Goal: Download file/media

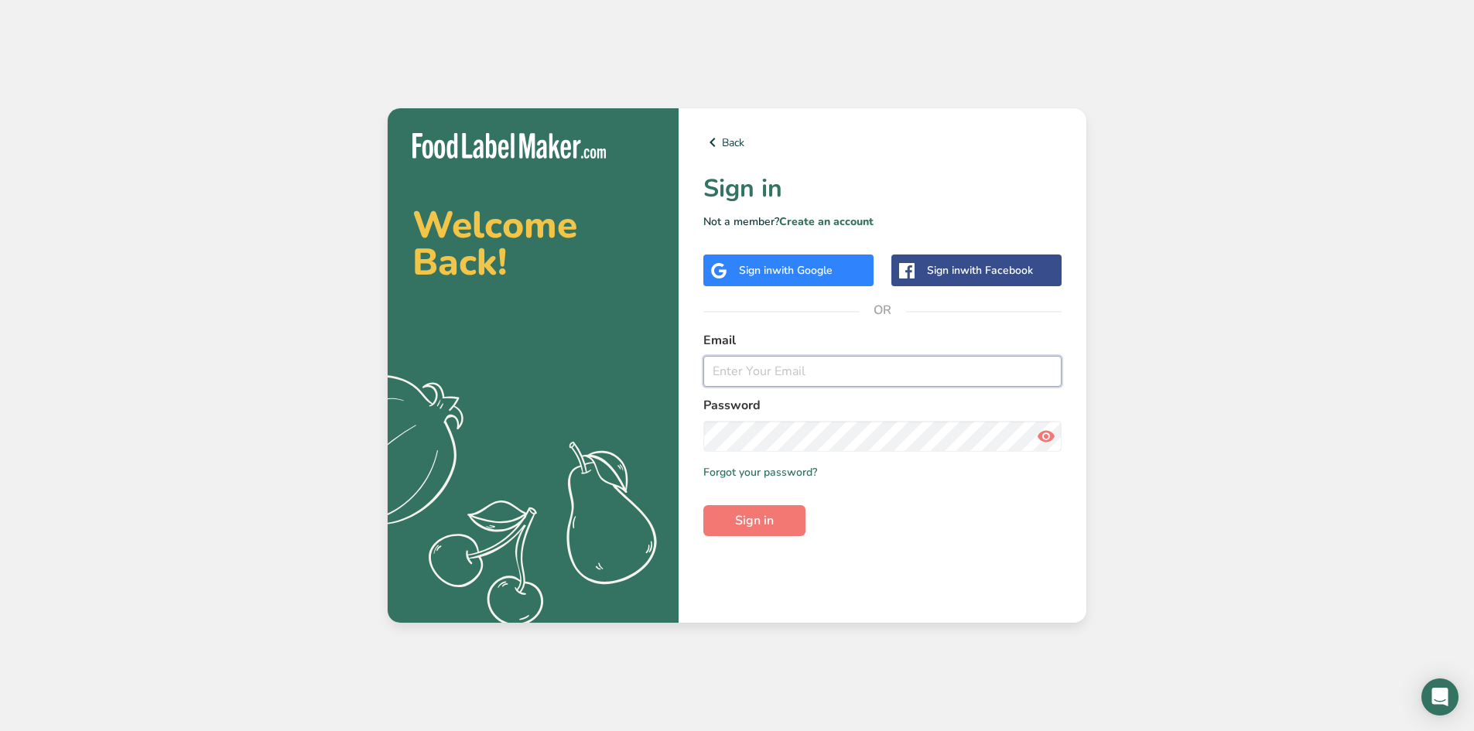
type input "contact@hotmail.com"
click at [784, 522] on button "Sign in" at bounding box center [754, 520] width 102 height 31
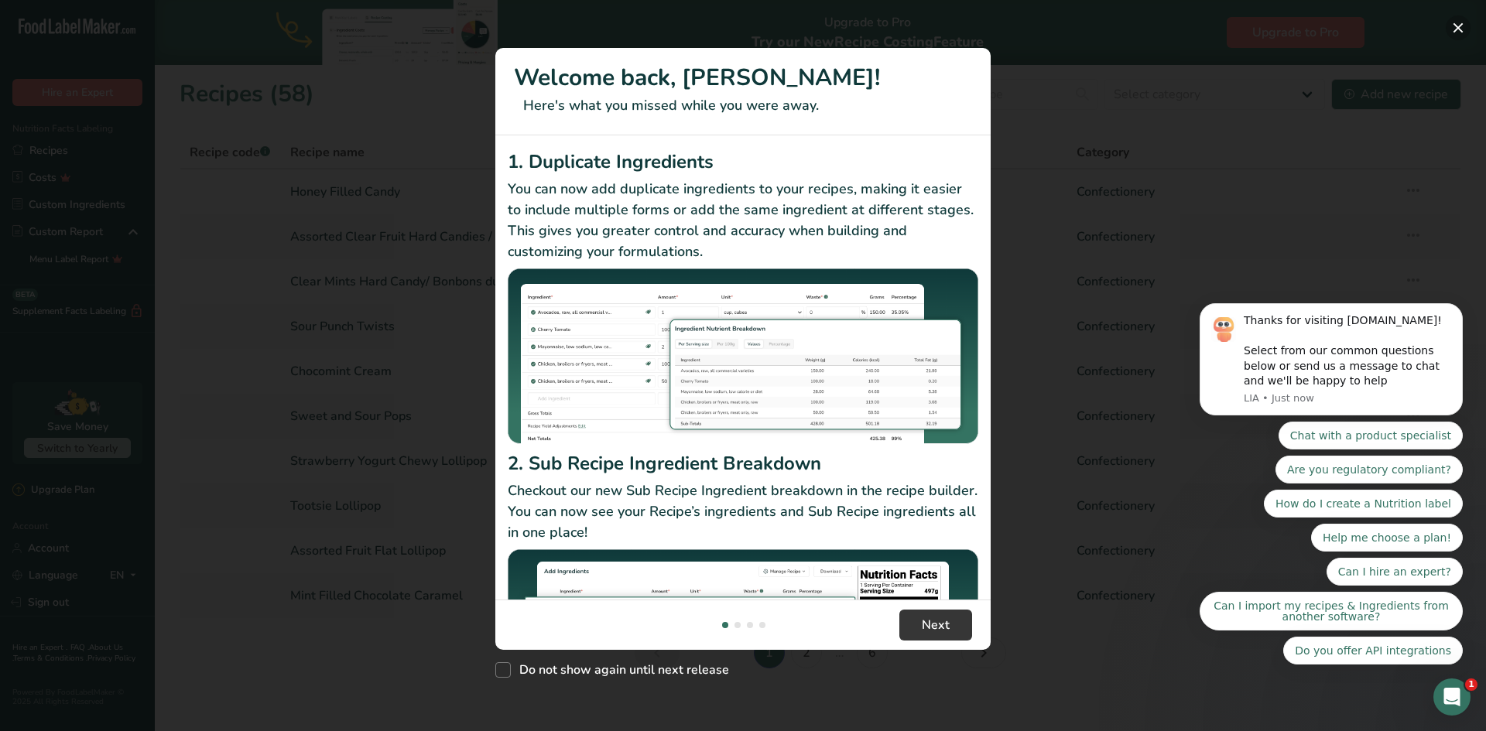
click at [1460, 29] on button "New Features" at bounding box center [1457, 27] width 25 height 25
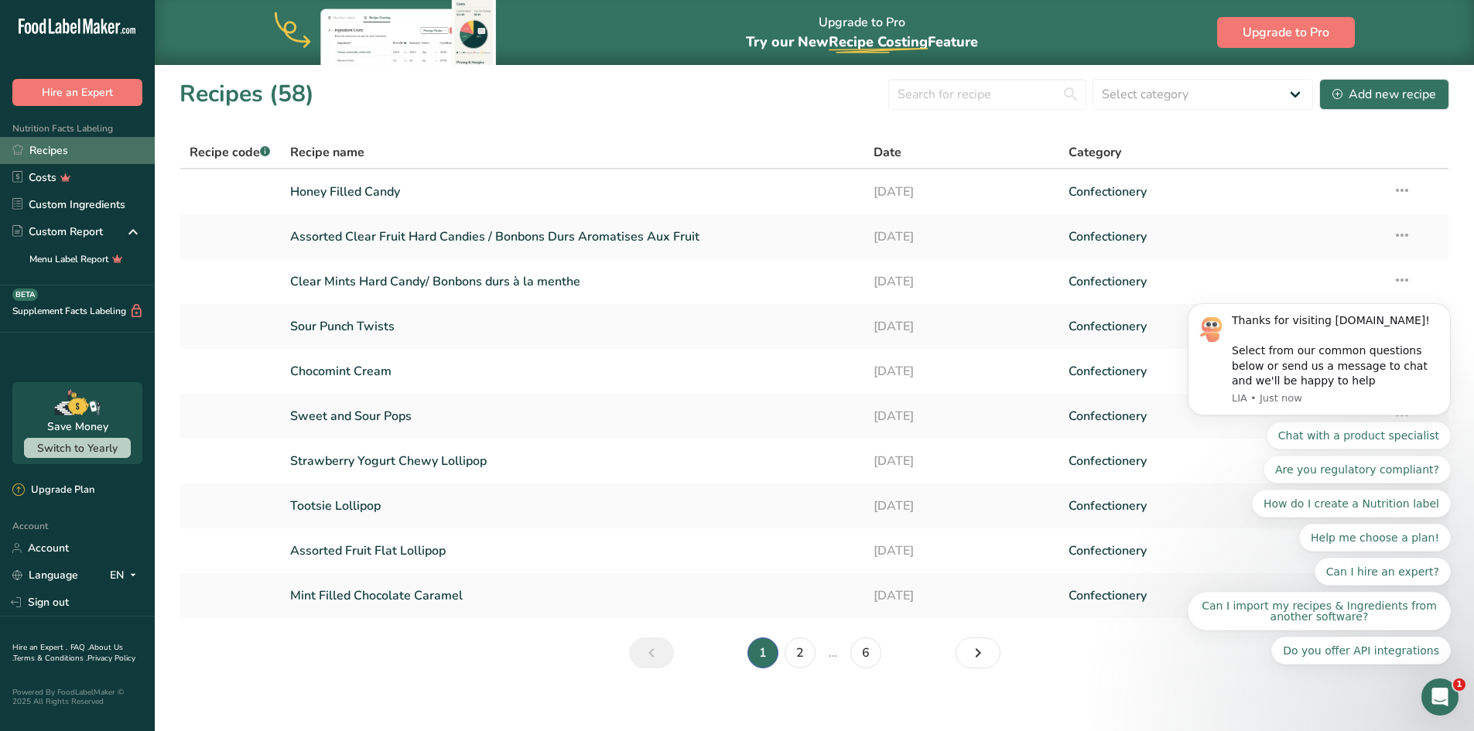
click at [50, 156] on link "Recipes" at bounding box center [77, 150] width 155 height 27
click at [799, 659] on link "2" at bounding box center [800, 653] width 31 height 31
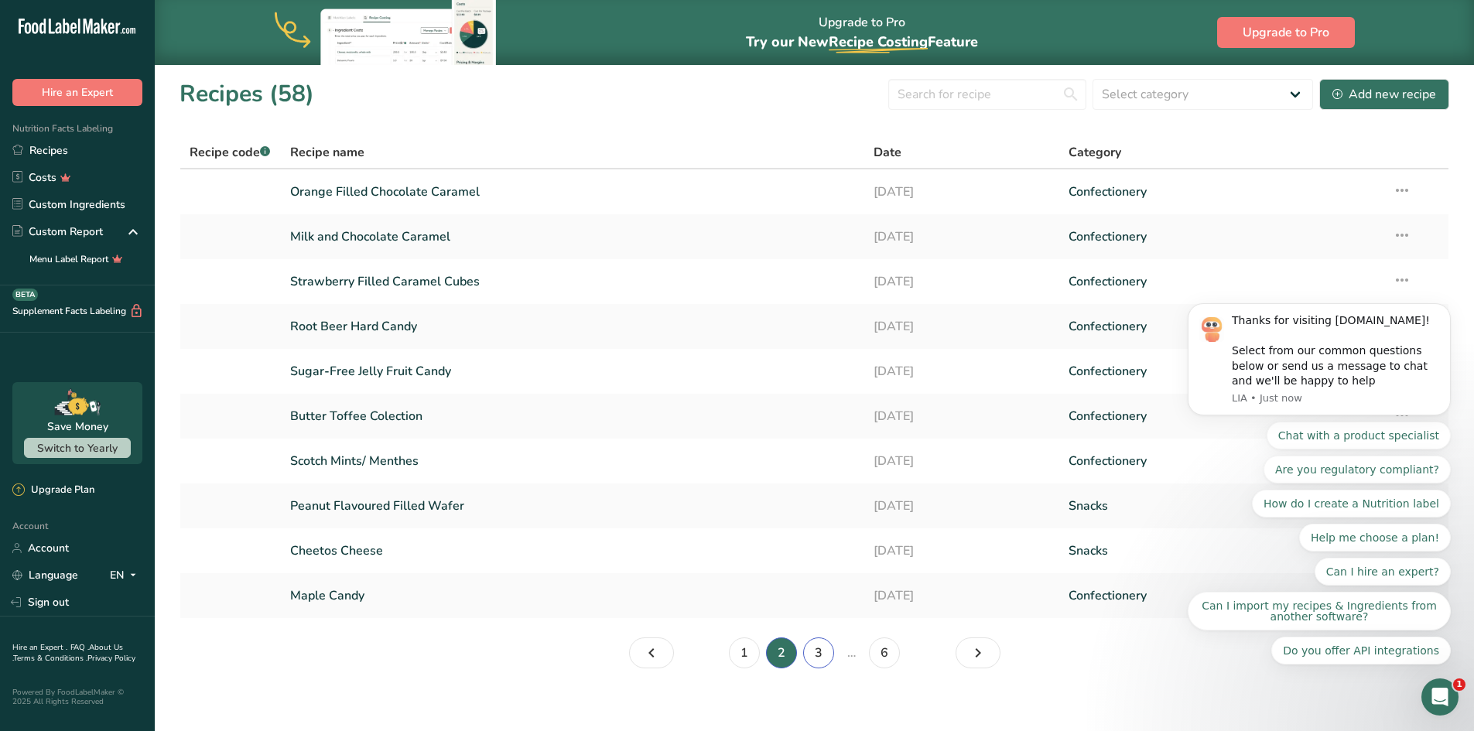
click at [822, 658] on link "3" at bounding box center [818, 653] width 31 height 31
click at [826, 658] on link "4" at bounding box center [833, 653] width 31 height 31
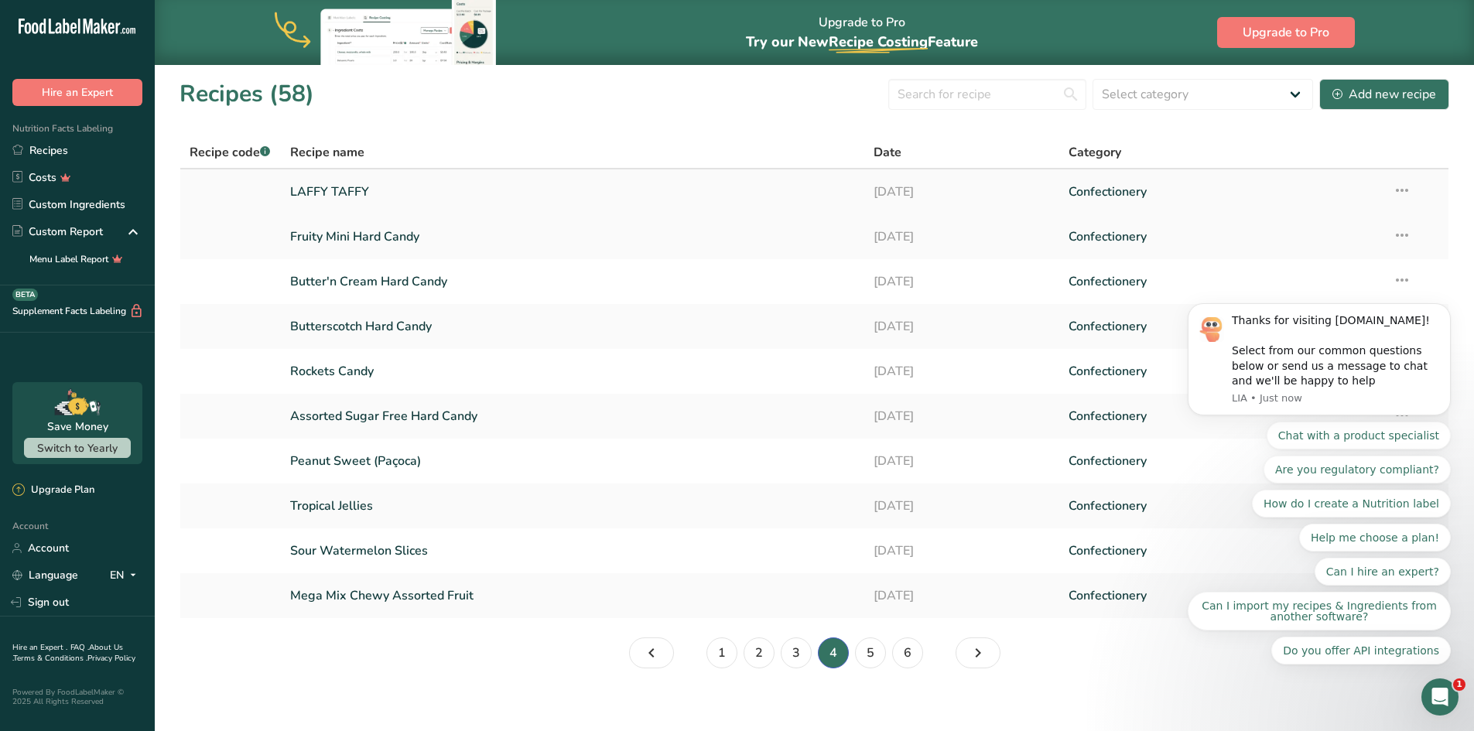
click at [354, 189] on link "LAFFY TAFFY" at bounding box center [573, 192] width 566 height 32
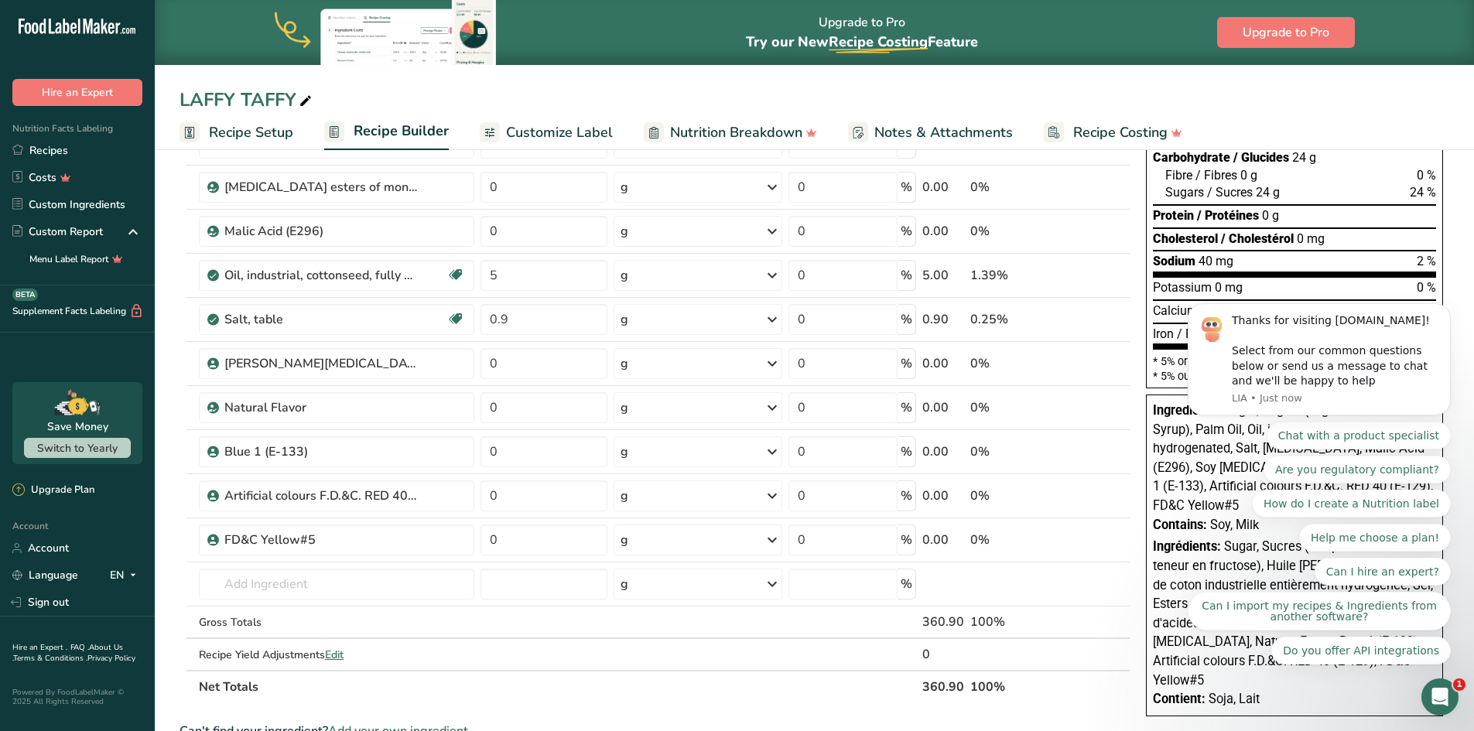
scroll to position [232, 0]
click at [1154, 175] on div at bounding box center [1159, 174] width 12 height 17
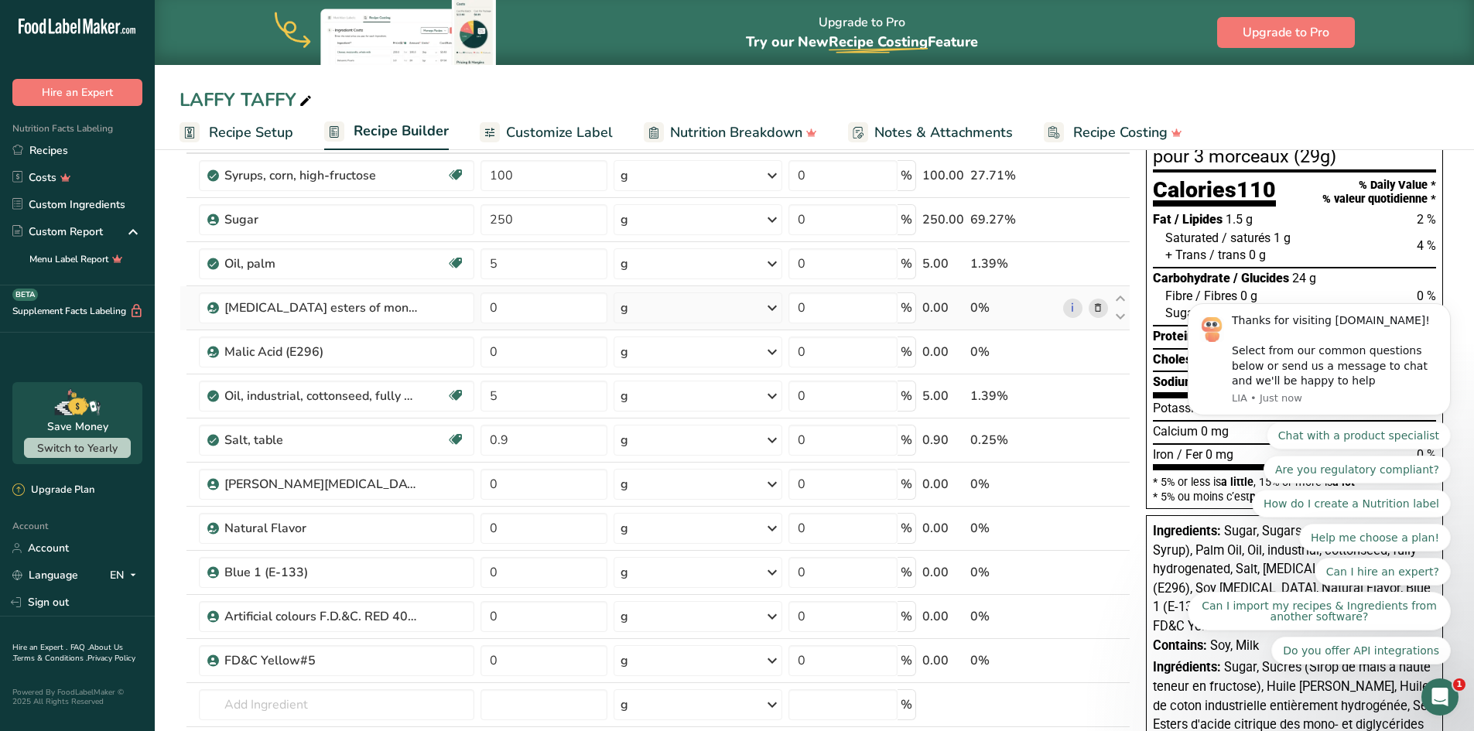
scroll to position [0, 0]
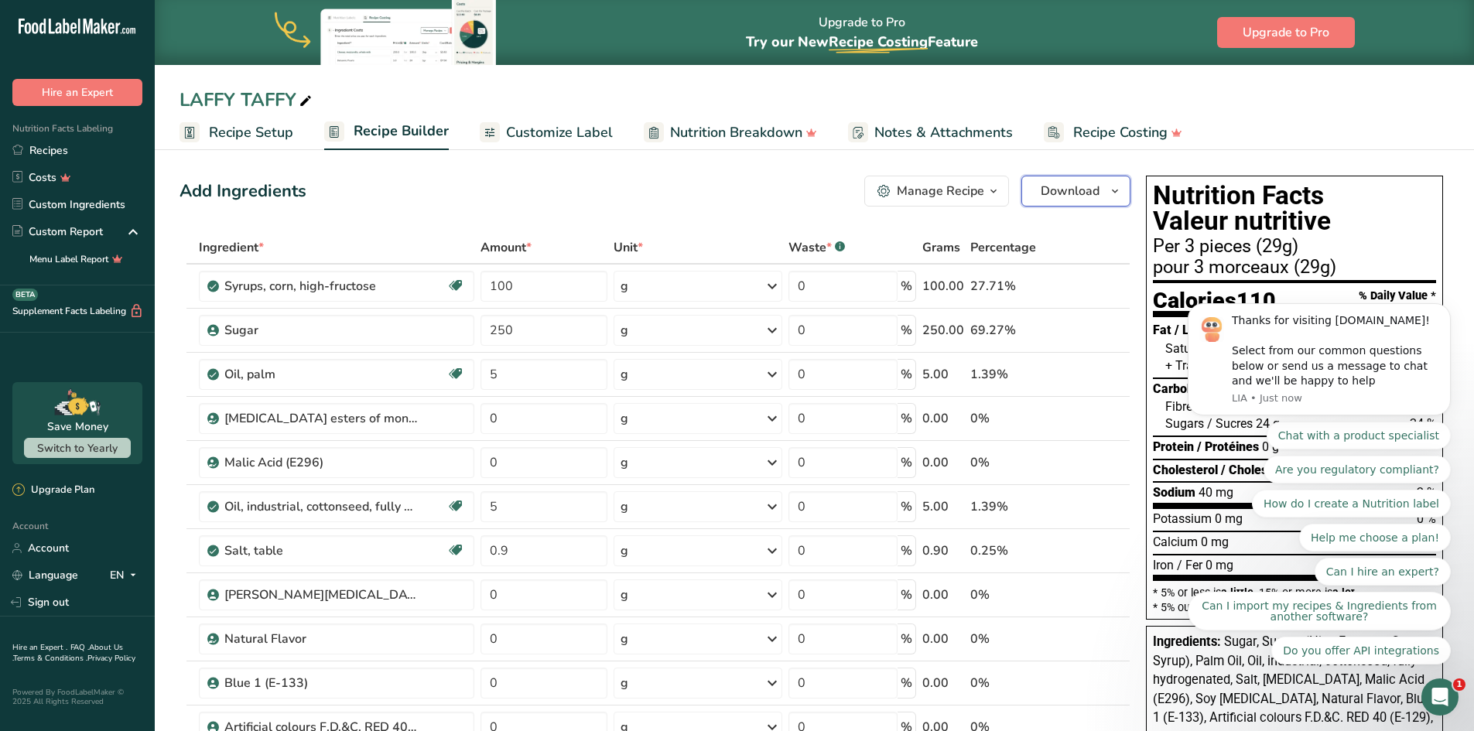
click at [1116, 202] on button "Download" at bounding box center [1075, 191] width 109 height 31
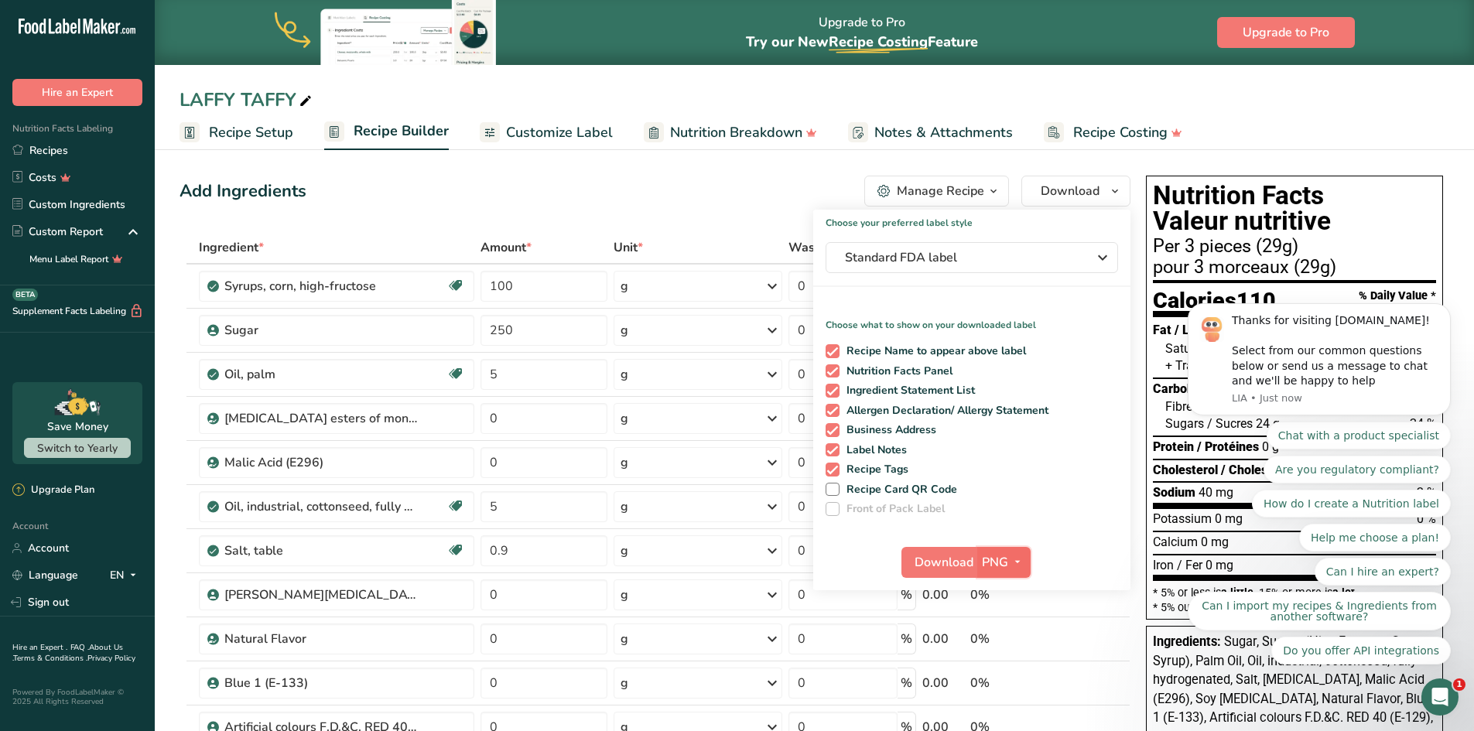
click at [993, 564] on span "PNG" at bounding box center [995, 562] width 26 height 19
click at [949, 562] on span "Download" at bounding box center [944, 562] width 59 height 19
